Goal: Task Accomplishment & Management: Use online tool/utility

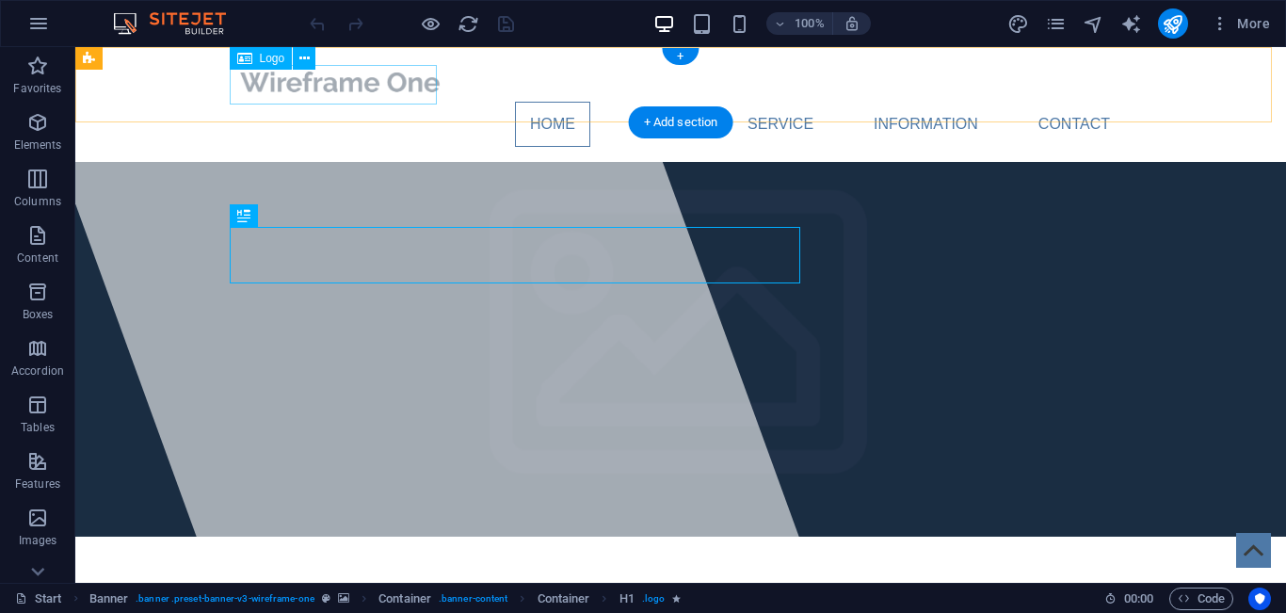
click at [369, 72] on div at bounding box center [680, 82] width 889 height 40
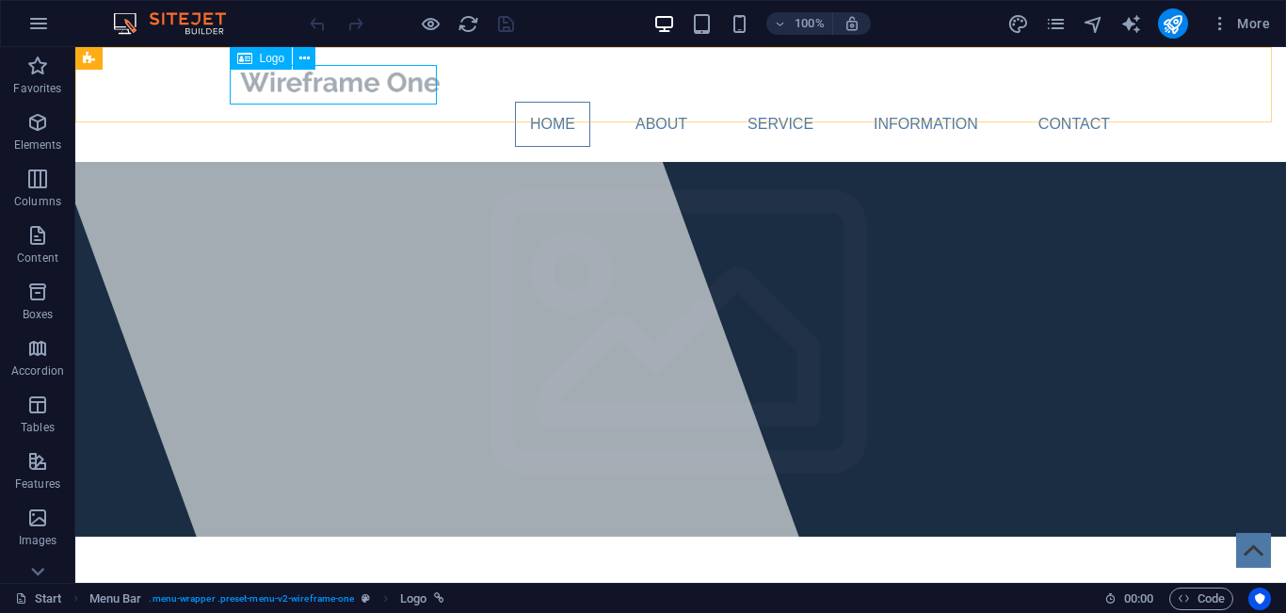
click at [265, 61] on span "Logo" at bounding box center [272, 58] width 25 height 11
click at [289, 89] on div at bounding box center [680, 82] width 889 height 40
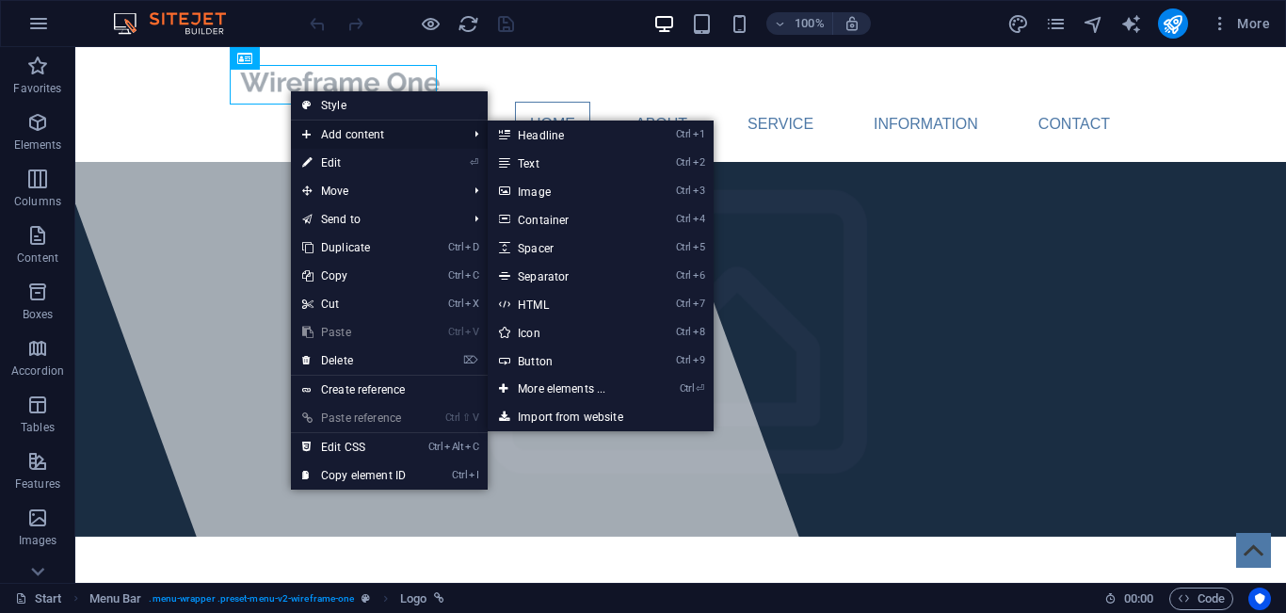
click at [343, 133] on span "Add content" at bounding box center [375, 135] width 169 height 28
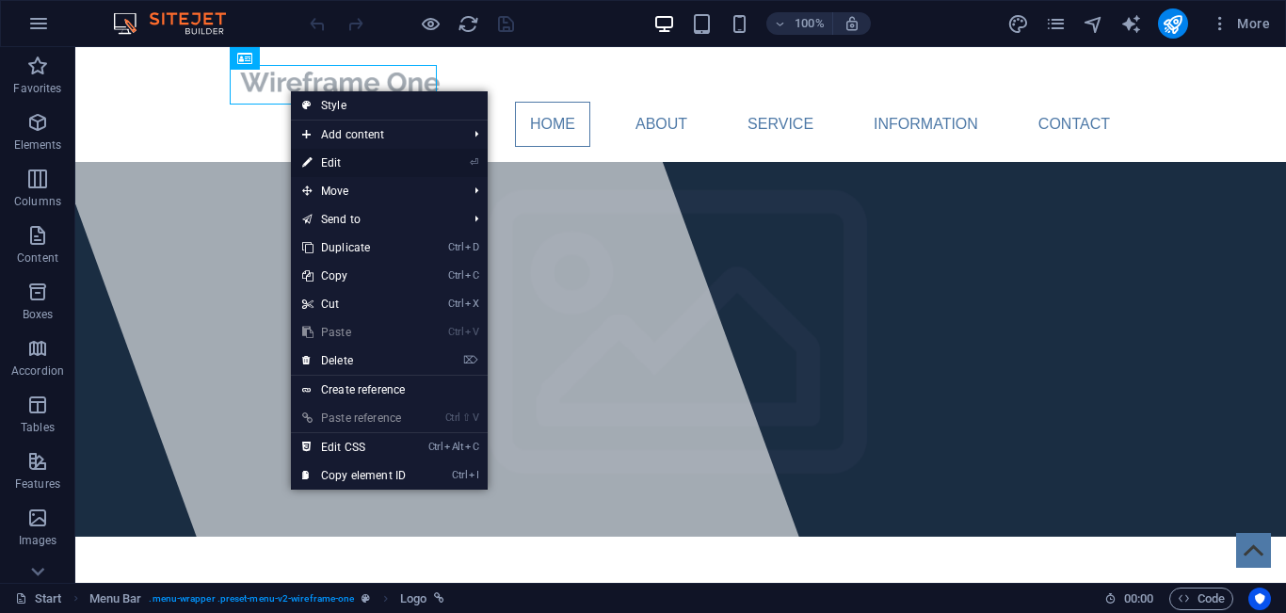
click at [340, 166] on link "⏎ Edit" at bounding box center [354, 163] width 126 height 28
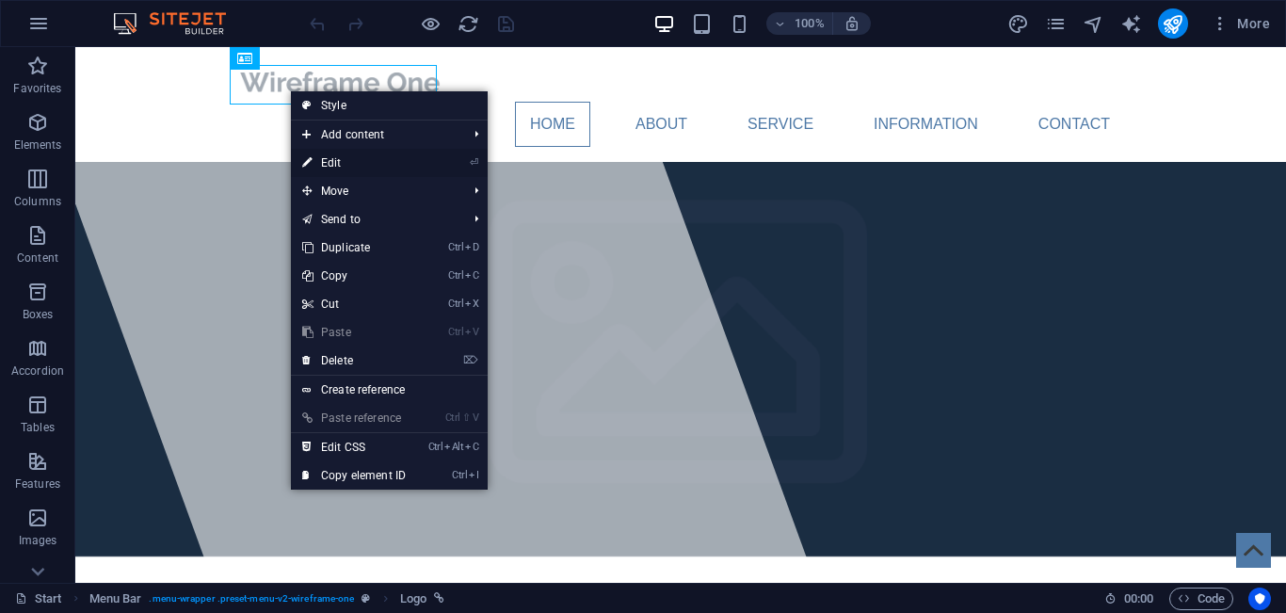
select select "px"
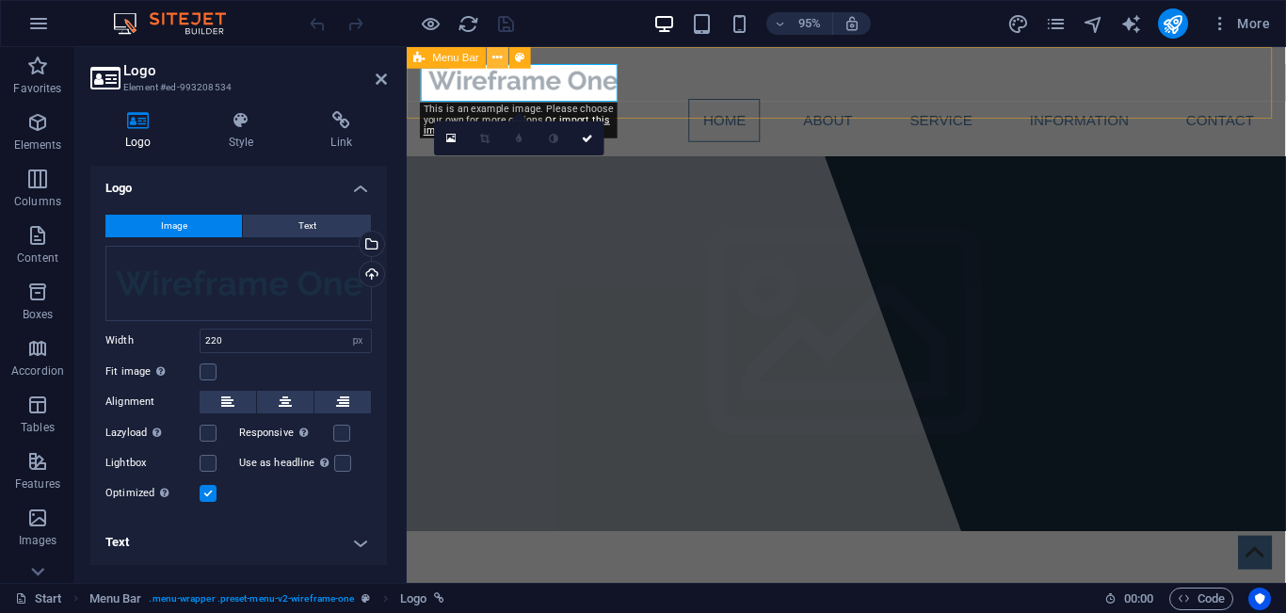
click at [493, 58] on icon at bounding box center [497, 57] width 9 height 19
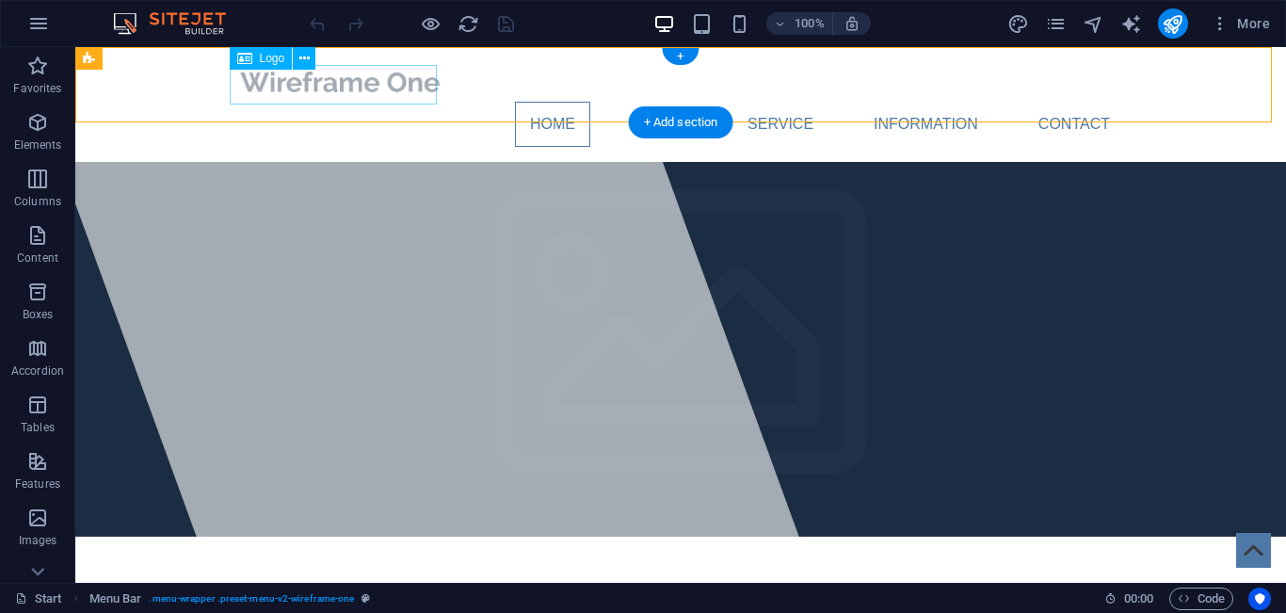
click at [395, 94] on div at bounding box center [680, 82] width 889 height 40
click at [308, 61] on icon at bounding box center [304, 59] width 10 height 20
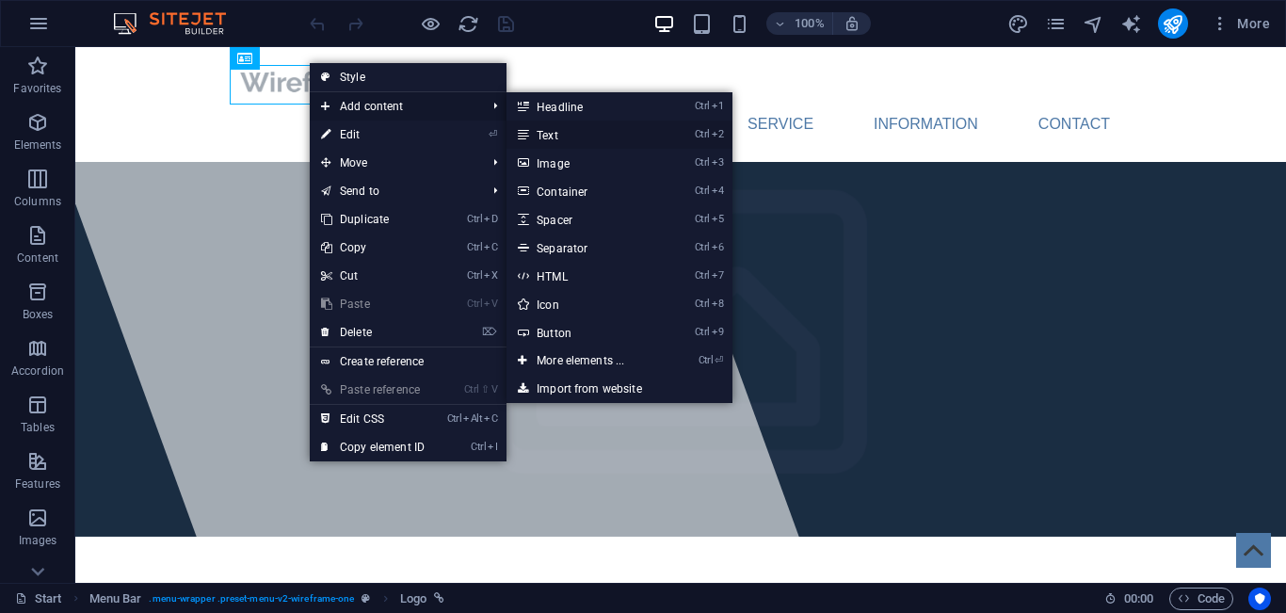
click at [584, 132] on link "Ctrl 2 Text" at bounding box center [584, 135] width 155 height 28
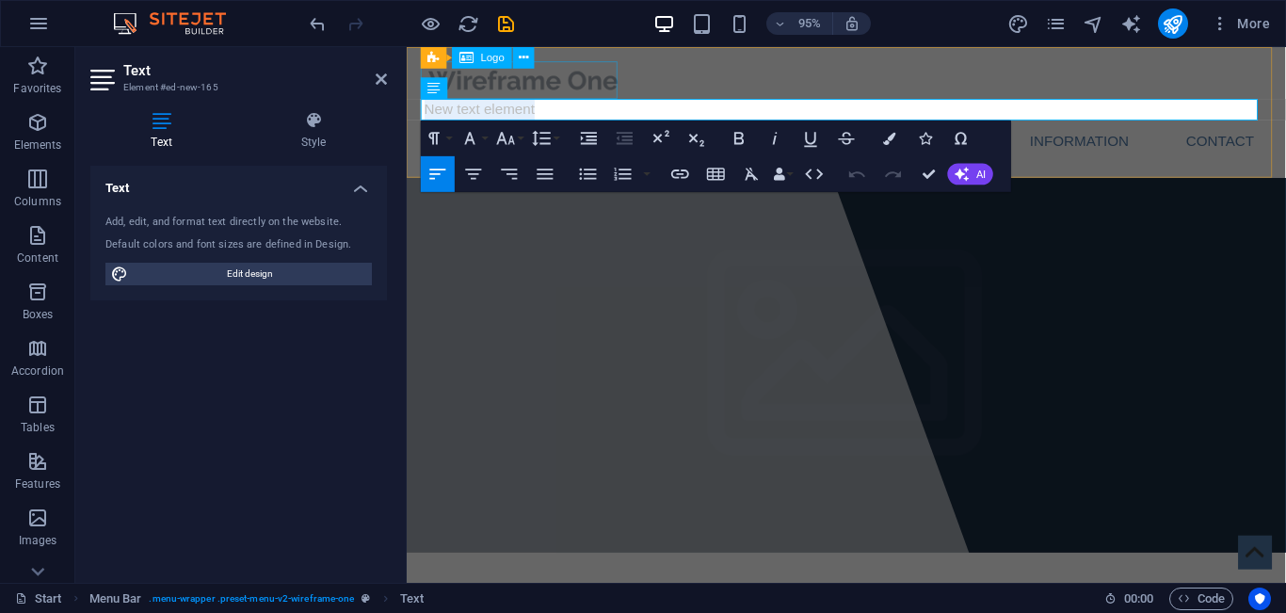
click at [608, 78] on div at bounding box center [870, 82] width 889 height 40
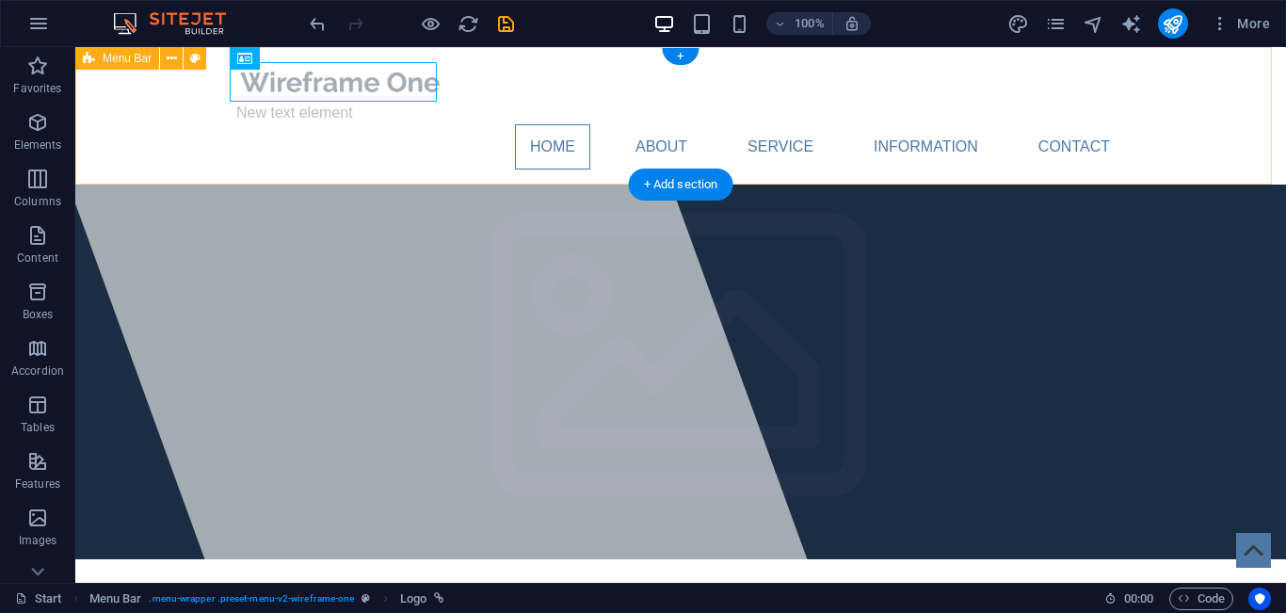
click at [599, 77] on div "New text element Home About Service Information Contact Menu" at bounding box center [680, 115] width 1211 height 137
drag, startPoint x: 277, startPoint y: 78, endPoint x: 599, endPoint y: 77, distance: 322.0
click at [599, 77] on div "New text element Home About Service Information Contact Menu" at bounding box center [680, 115] width 1211 height 137
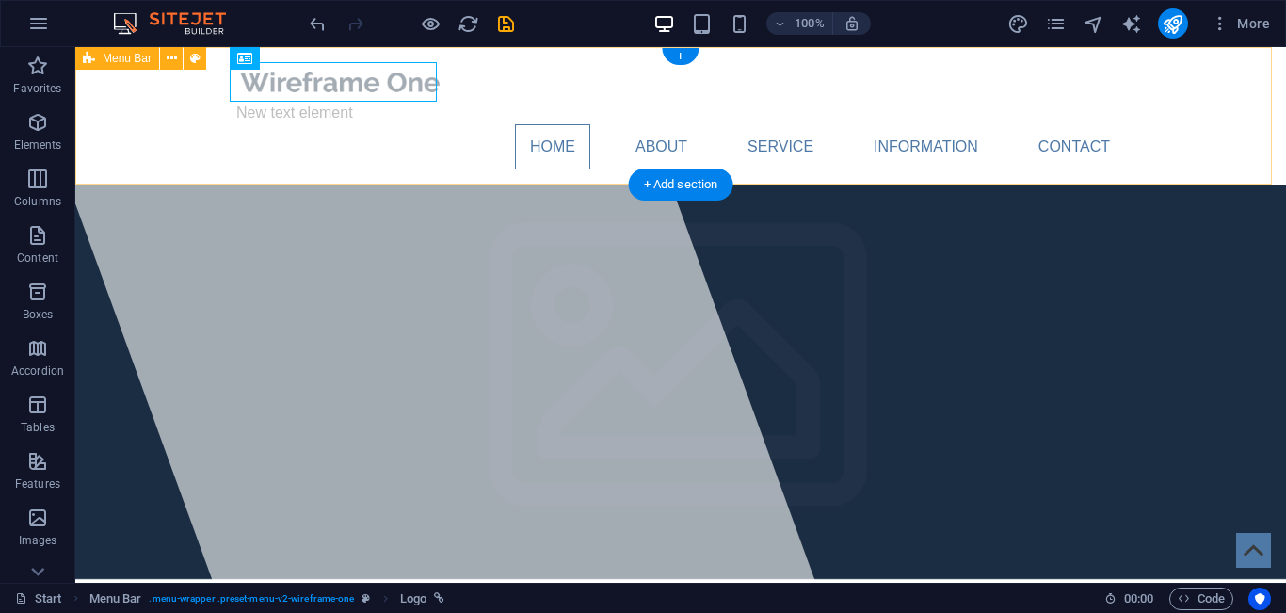
select select "header"
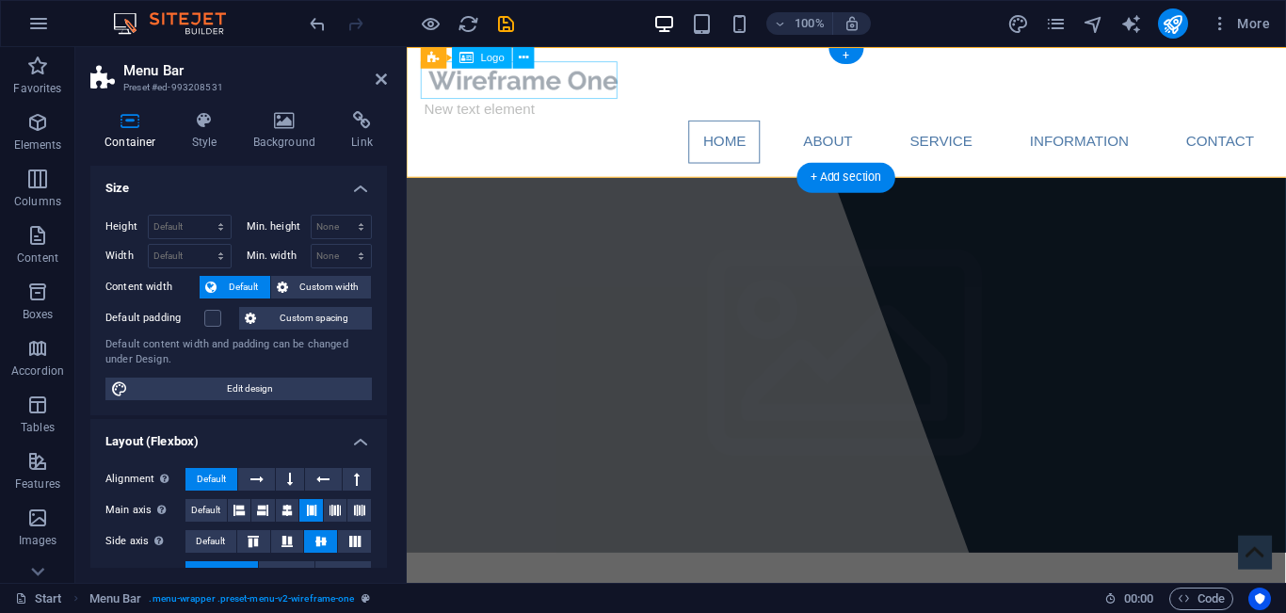
click at [524, 110] on div "New text element" at bounding box center [870, 113] width 889 height 23
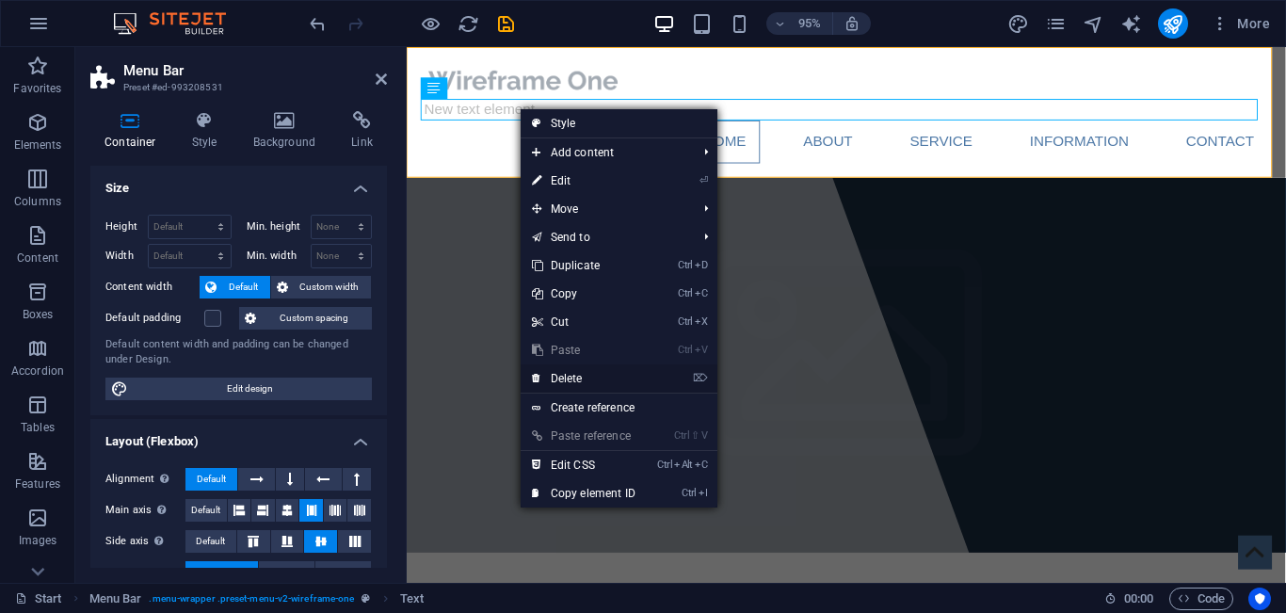
click at [570, 377] on link "⌦ Delete" at bounding box center [584, 378] width 126 height 28
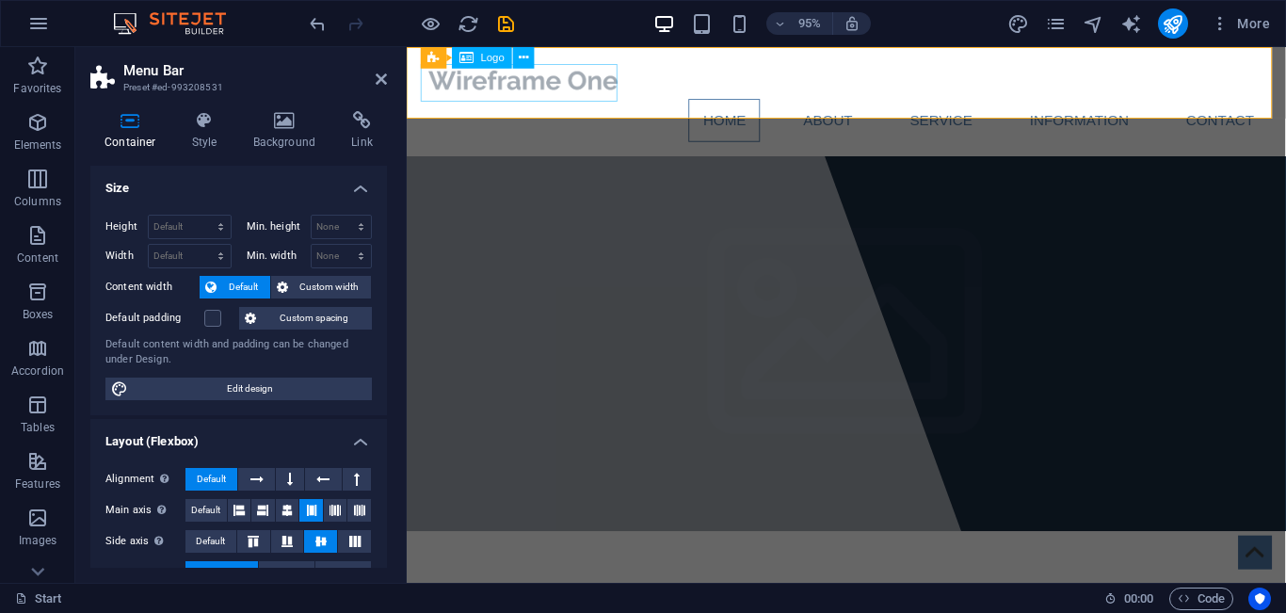
click at [559, 81] on div at bounding box center [870, 82] width 889 height 40
click at [617, 80] on div at bounding box center [870, 82] width 889 height 40
select select "px"
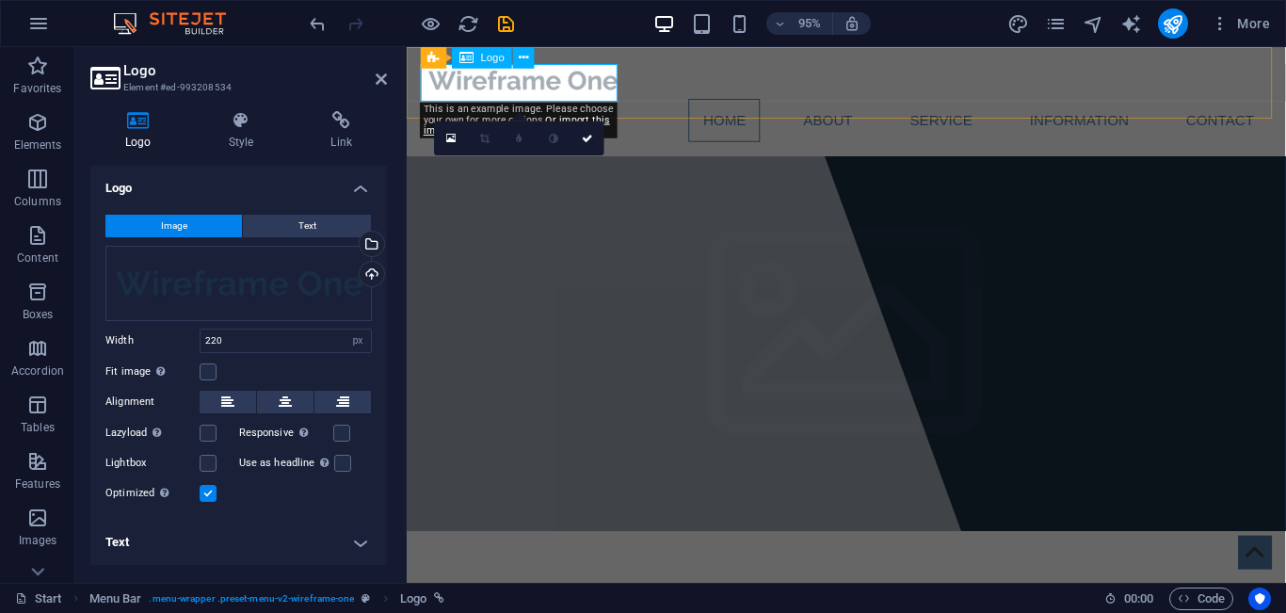
click at [621, 82] on div at bounding box center [870, 82] width 889 height 40
click at [498, 56] on icon at bounding box center [497, 57] width 9 height 19
